Goal: Information Seeking & Learning: Learn about a topic

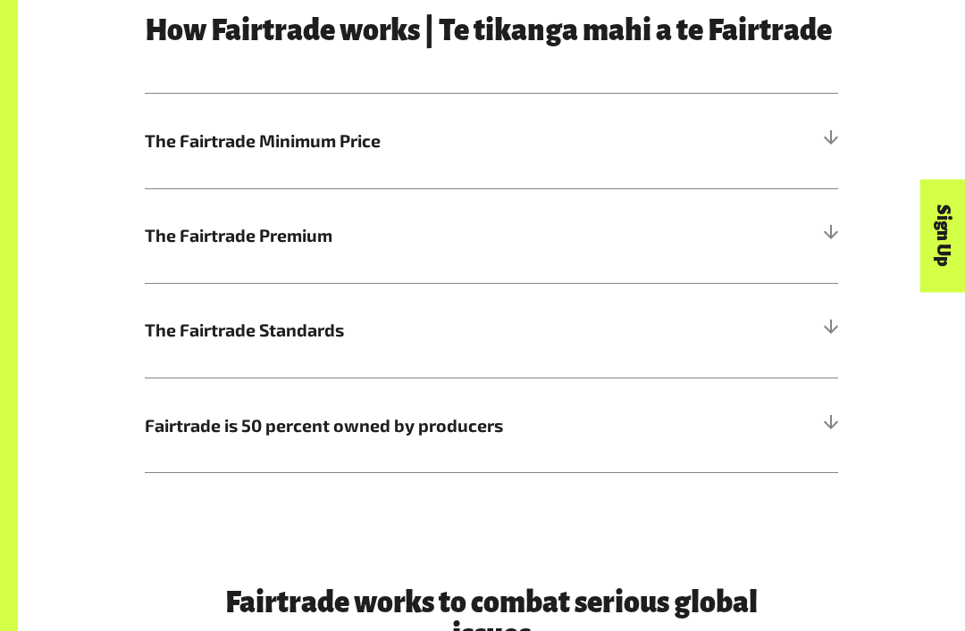
scroll to position [811, 0]
click at [840, 293] on div "Sign Up" at bounding box center [863, 271] width 113 height 46
click at [888, 283] on div "Sign Up" at bounding box center [863, 271] width 113 height 46
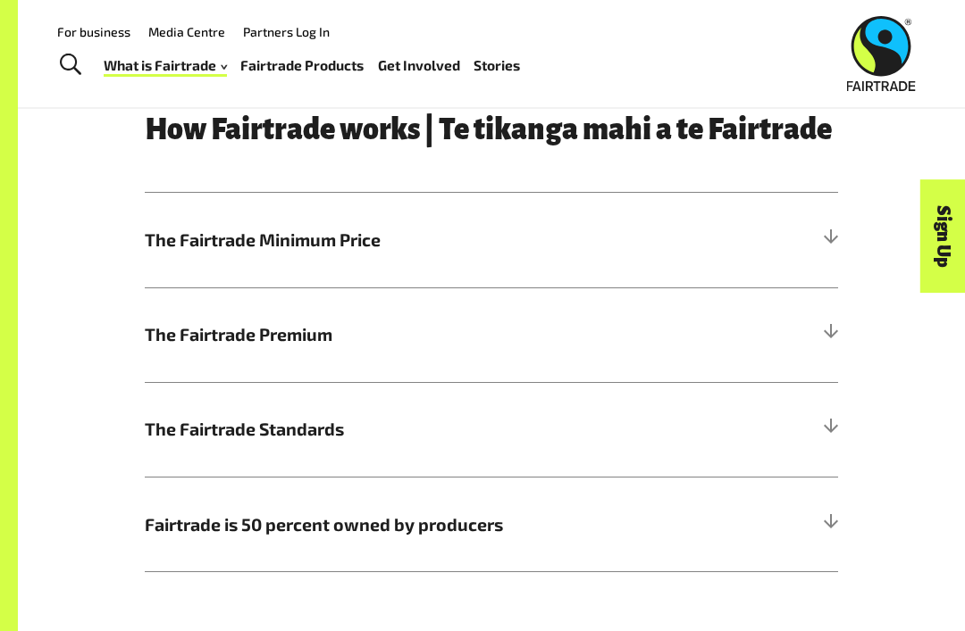
scroll to position [686, 0]
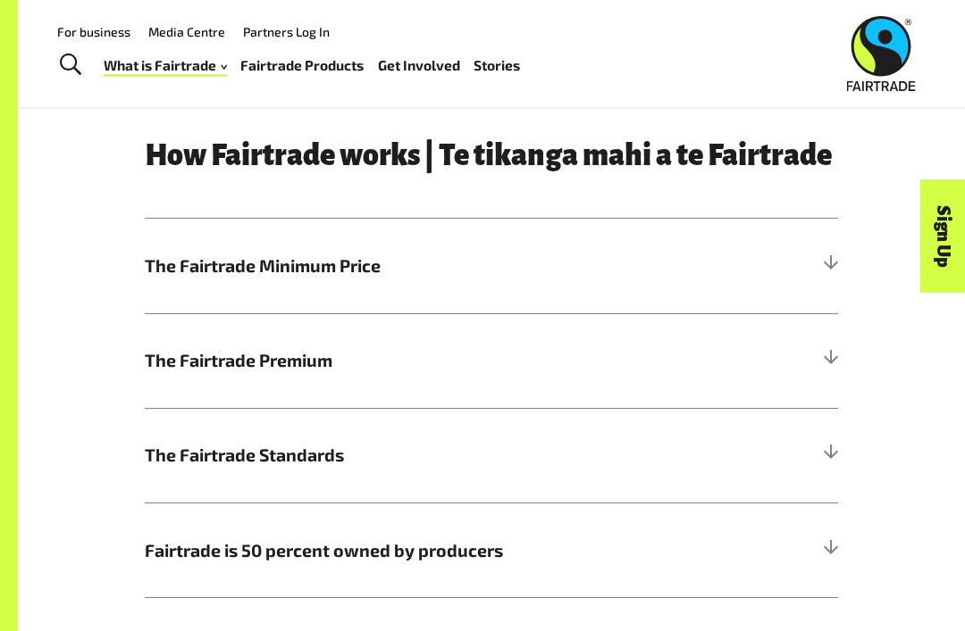
click at [641, 241] on h5 "The Fairtrade Minimum Price" at bounding box center [491, 266] width 693 height 95
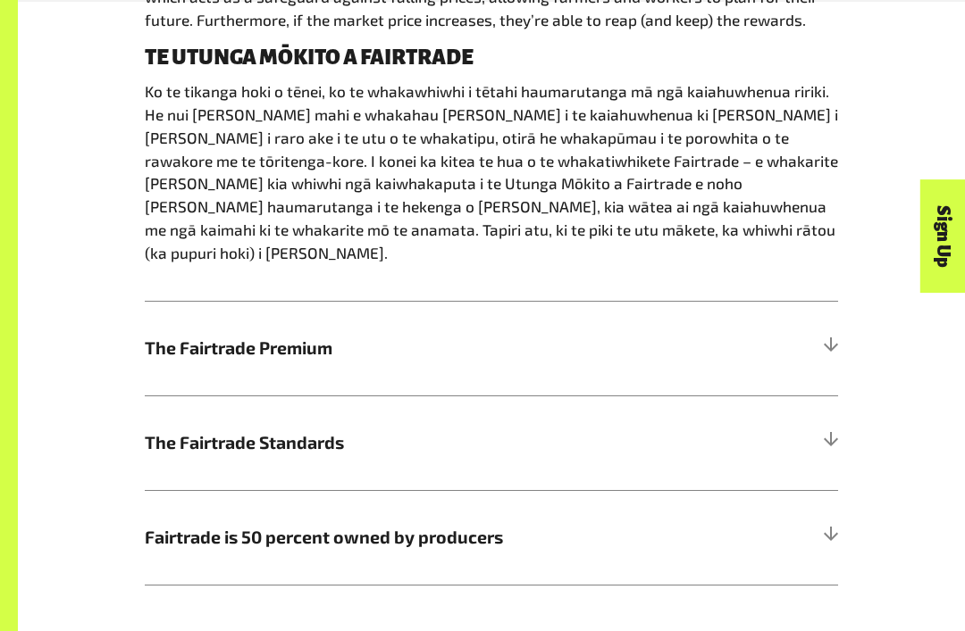
scroll to position [1087, 0]
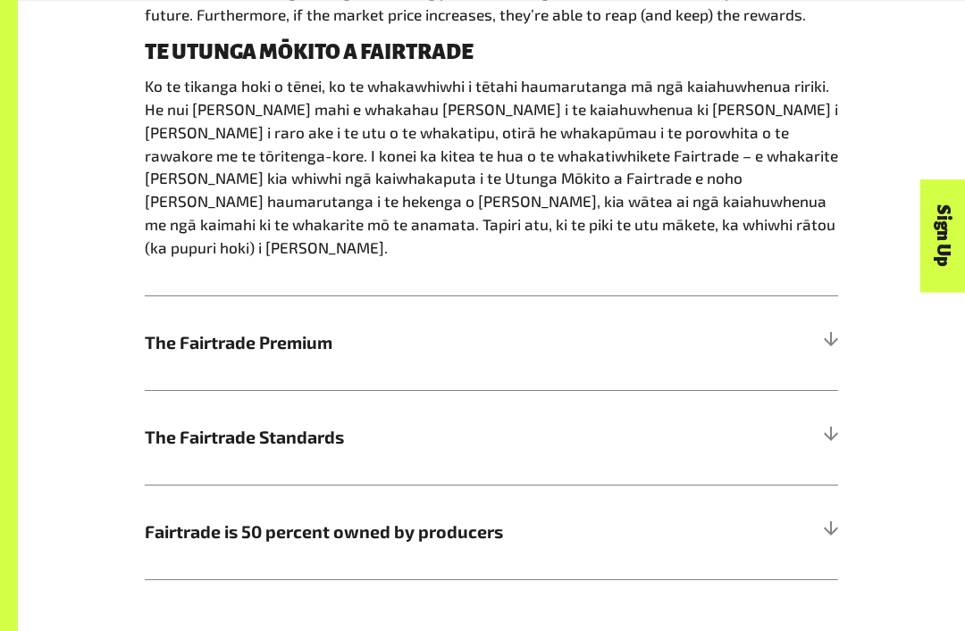
click at [720, 487] on h5 "Fairtrade is 50 percent owned by producers" at bounding box center [491, 533] width 693 height 95
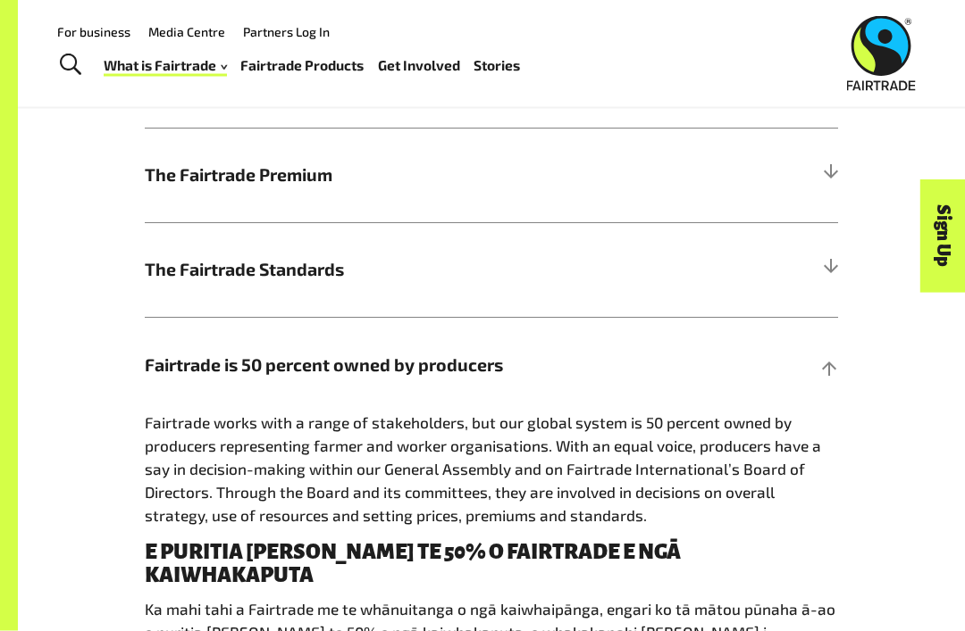
scroll to position [871, 0]
click at [789, 178] on h5 "The Fairtrade Premium" at bounding box center [491, 176] width 693 height 95
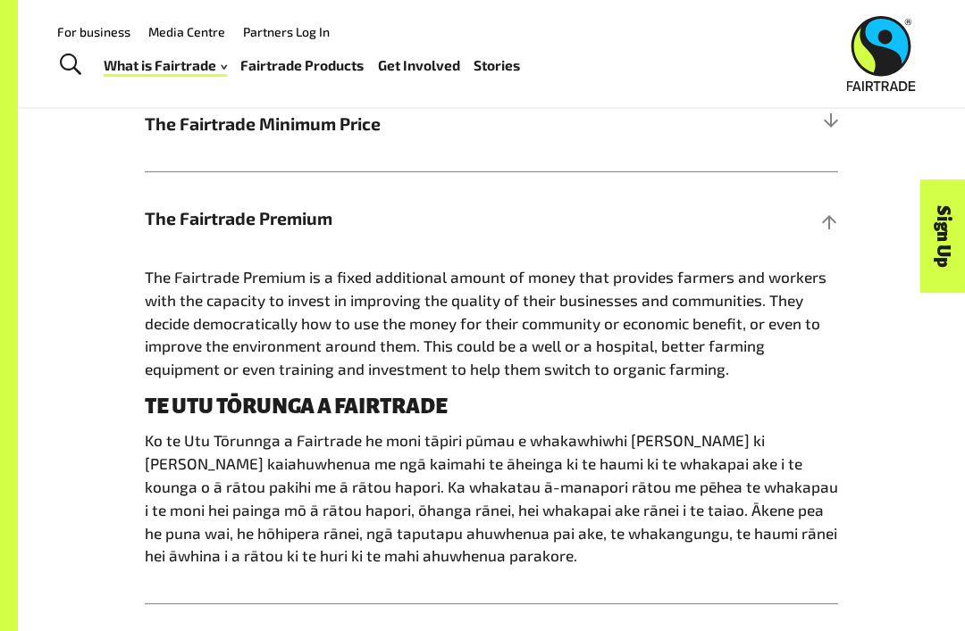
scroll to position [822, 0]
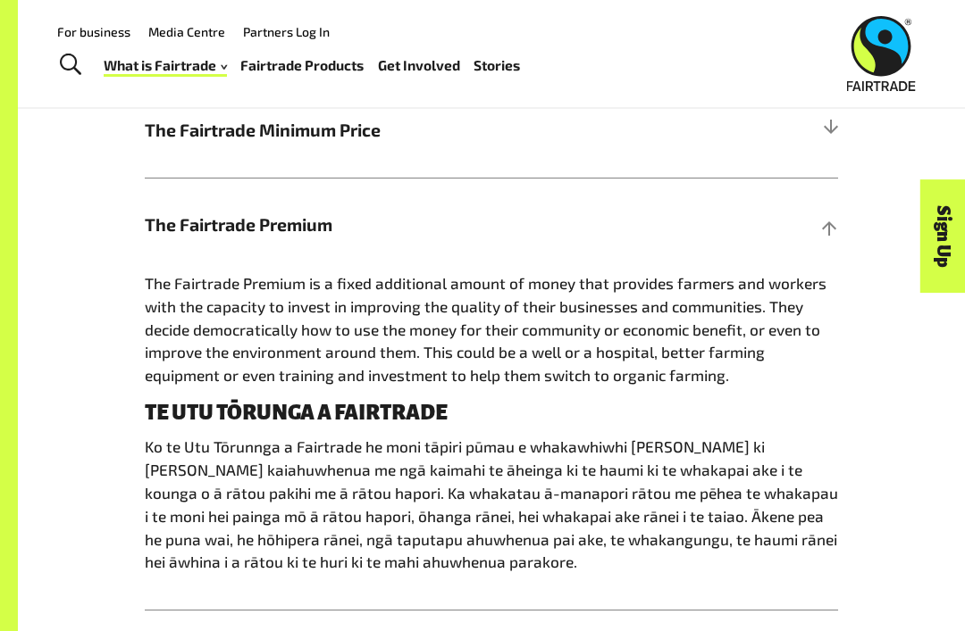
click at [765, 215] on h5 "The Fairtrade Premium" at bounding box center [491, 225] width 693 height 95
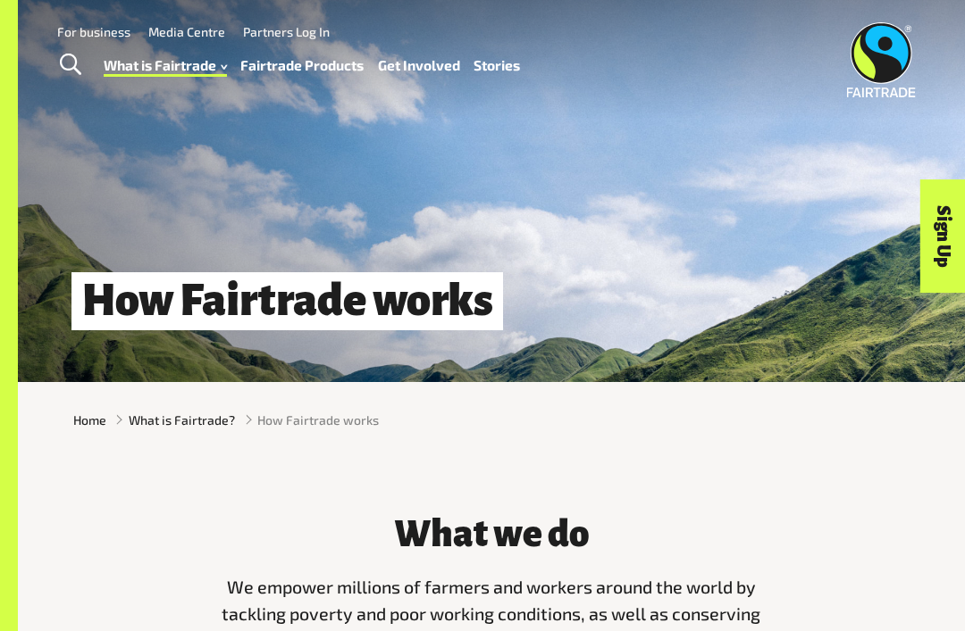
scroll to position [0, 0]
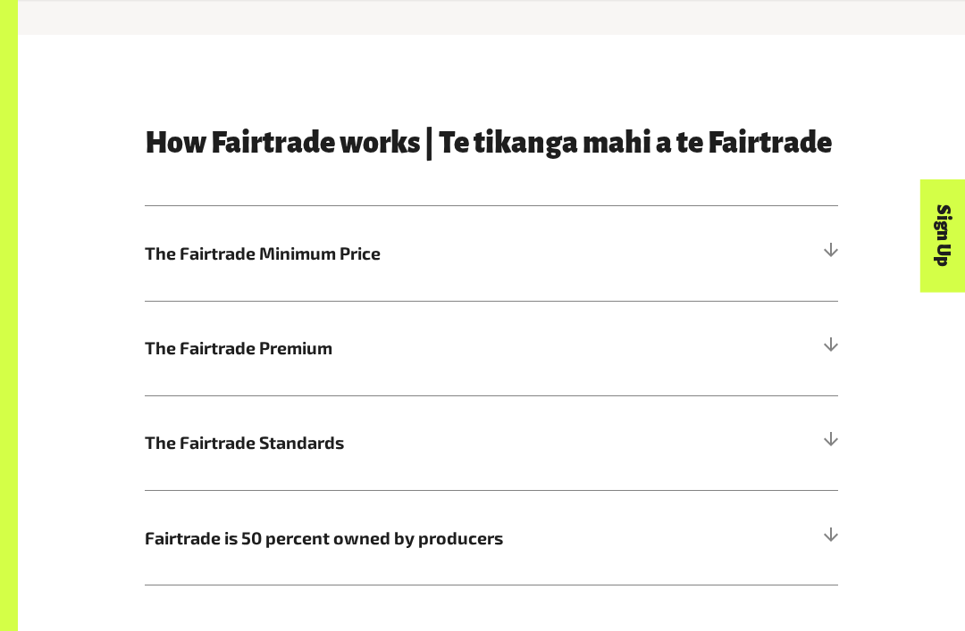
click at [708, 437] on h5 "The Fairtrade Standards" at bounding box center [491, 444] width 693 height 95
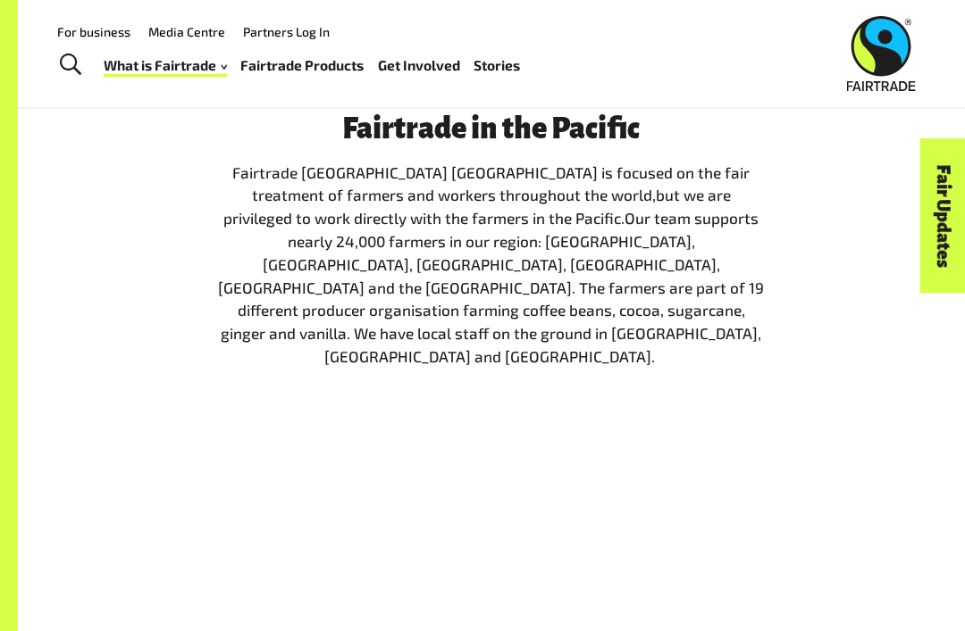
scroll to position [1910, 0]
